Goal: Navigation & Orientation: Find specific page/section

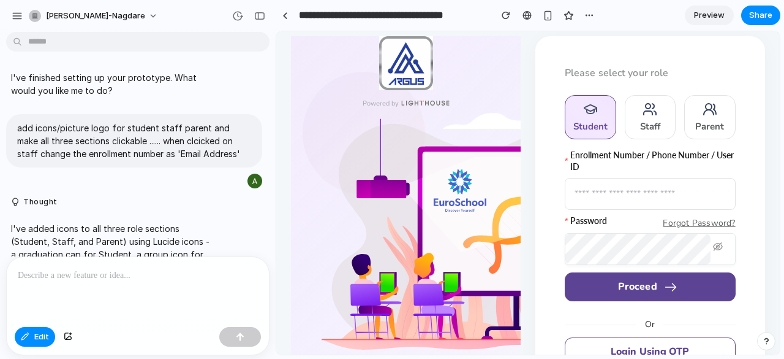
scroll to position [1098, 0]
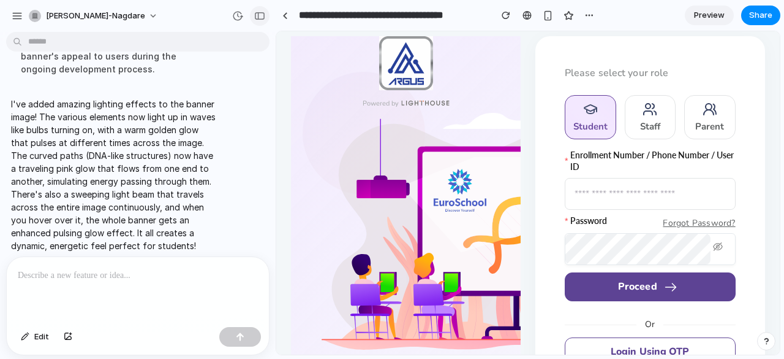
click at [260, 20] on button "button" at bounding box center [260, 16] width 20 height 20
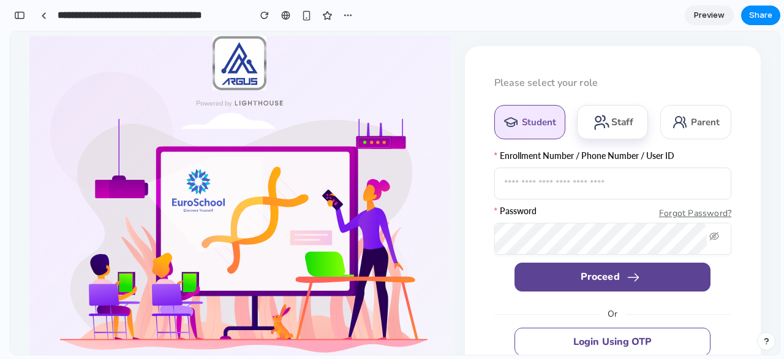
click at [612, 125] on div "Staff" at bounding box center [622, 122] width 21 height 13
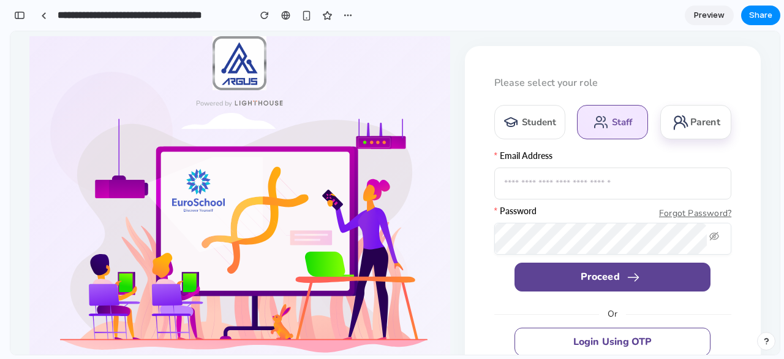
click at [666, 126] on div "Parent" at bounding box center [696, 122] width 71 height 34
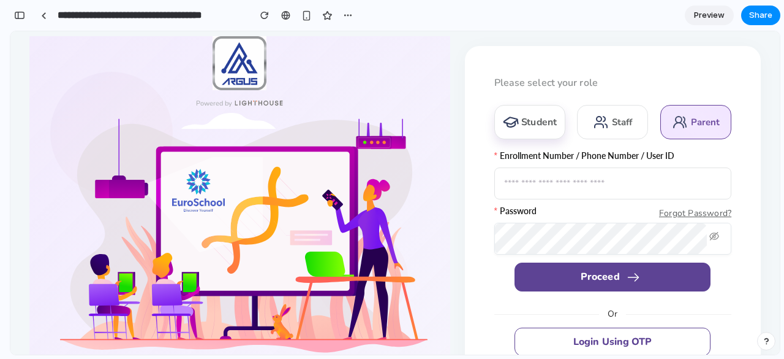
click at [504, 113] on div "Student" at bounding box center [530, 122] width 71 height 34
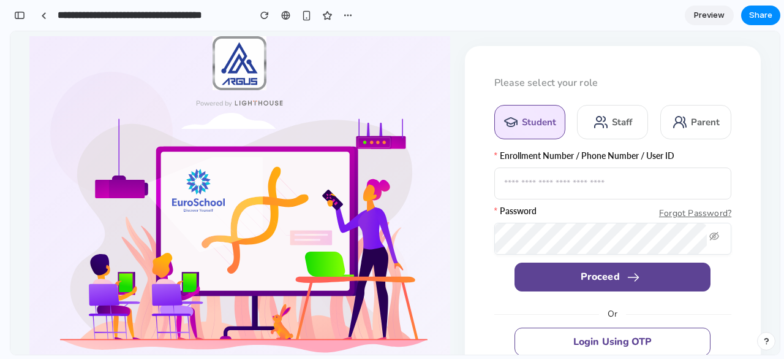
click at [245, 76] on img at bounding box center [240, 63] width 54 height 54
click at [259, 101] on icon at bounding box center [259, 103] width 48 height 5
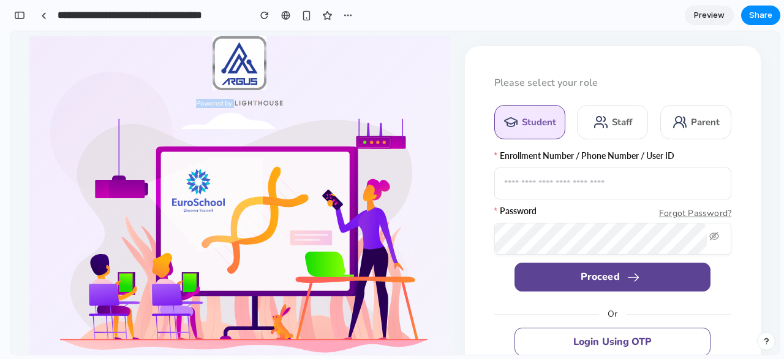
click at [259, 100] on div "Powered by" at bounding box center [239, 103] width 421 height 7
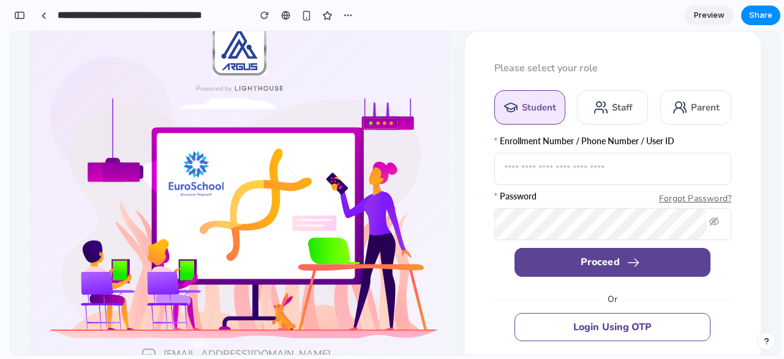
scroll to position [0, 0]
